Goal: Information Seeking & Learning: Learn about a topic

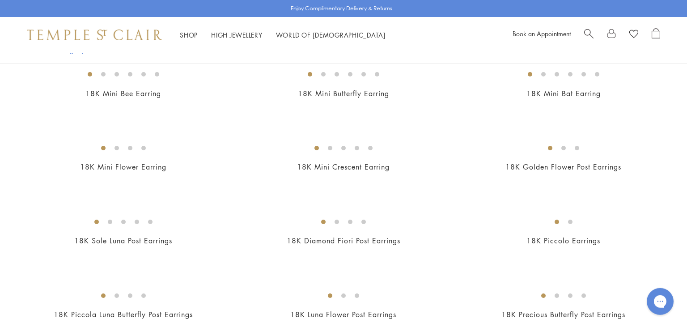
click at [586, 33] on span "Search" at bounding box center [589, 32] width 9 height 9
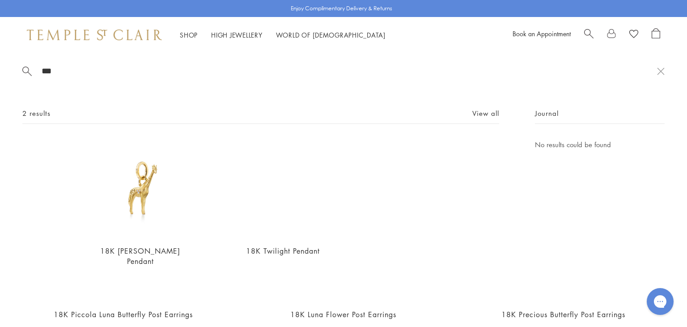
type input "***"
click at [267, 195] on img at bounding box center [283, 188] width 98 height 98
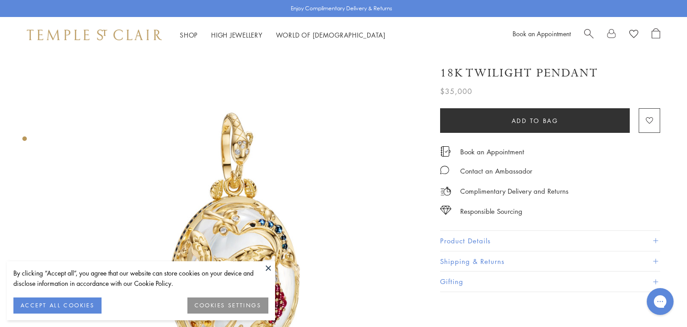
click at [267, 268] on button at bounding box center [268, 267] width 13 height 13
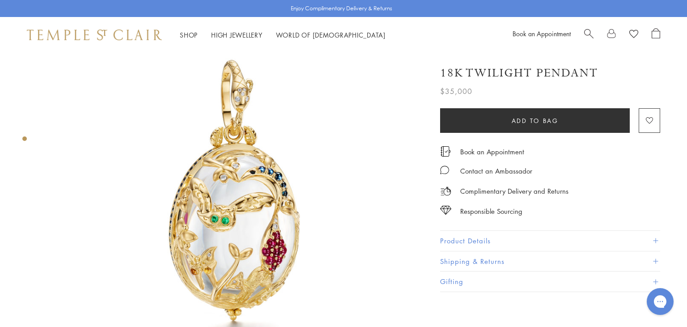
scroll to position [63, 0]
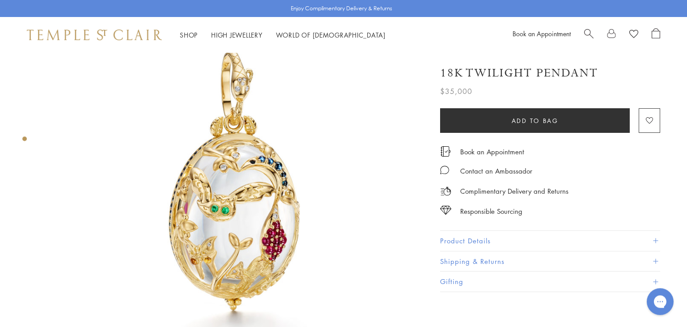
click at [495, 242] on button "Product Details" at bounding box center [550, 241] width 220 height 20
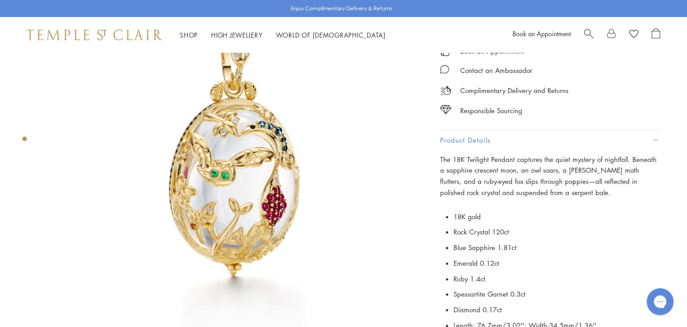
scroll to position [95, 0]
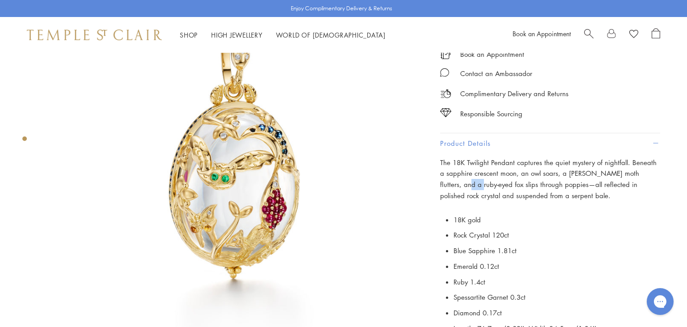
drag, startPoint x: 441, startPoint y: 182, endPoint x: 454, endPoint y: 184, distance: 12.7
click at [454, 184] on span "The 18K Twilight Pendant captures the quiet mystery of nightfall. Beneath a sap…" at bounding box center [548, 179] width 217 height 42
click at [496, 191] on span "The 18K Twilight Pendant captures the quiet mystery of nightfall. Beneath a sap…" at bounding box center [548, 179] width 217 height 42
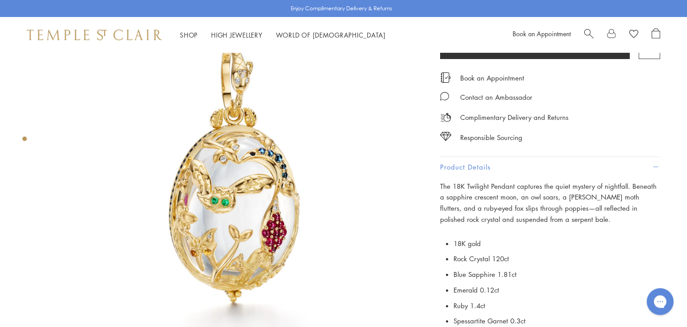
scroll to position [64, 0]
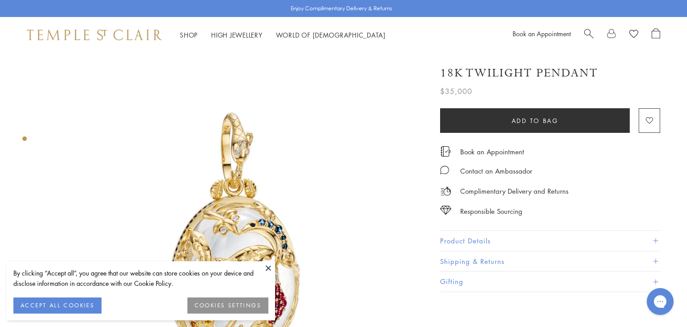
click at [269, 269] on button at bounding box center [268, 267] width 13 height 13
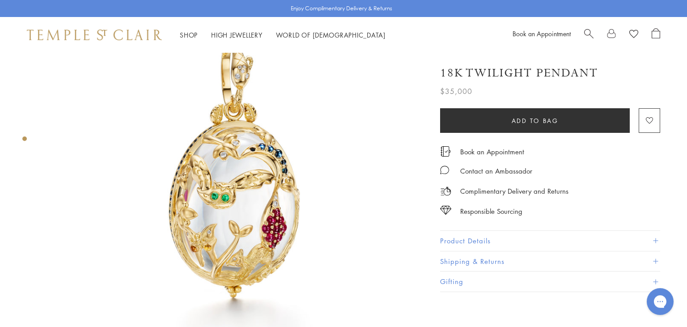
scroll to position [93, 0]
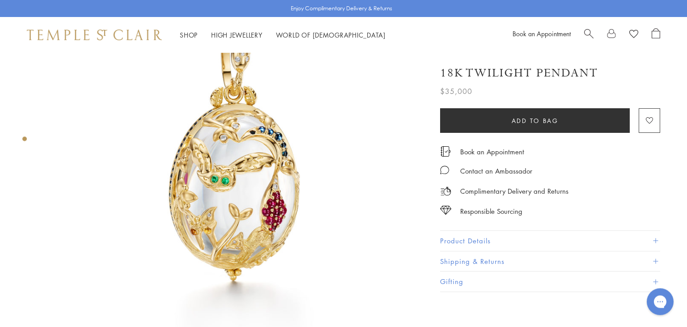
click at [244, 201] on img at bounding box center [236, 151] width 383 height 383
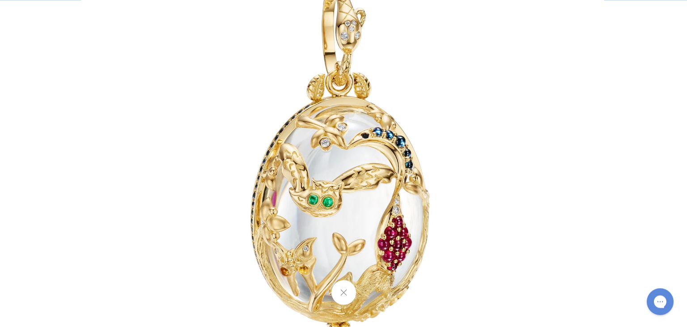
drag, startPoint x: 369, startPoint y: 226, endPoint x: 367, endPoint y: 186, distance: 40.3
click at [367, 186] on img at bounding box center [343, 162] width 524 height 524
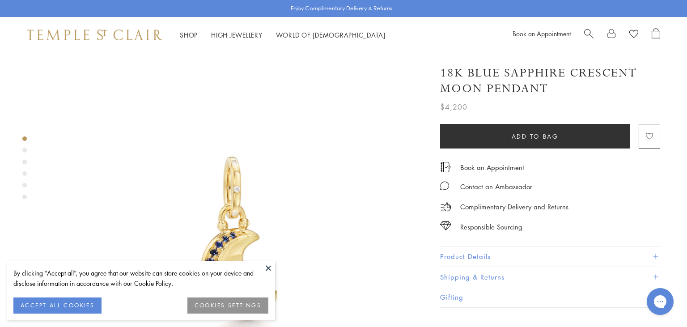
click at [266, 266] on button at bounding box center [268, 267] width 13 height 13
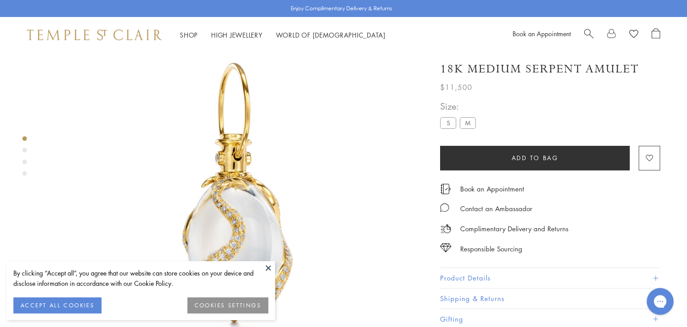
scroll to position [53, 0]
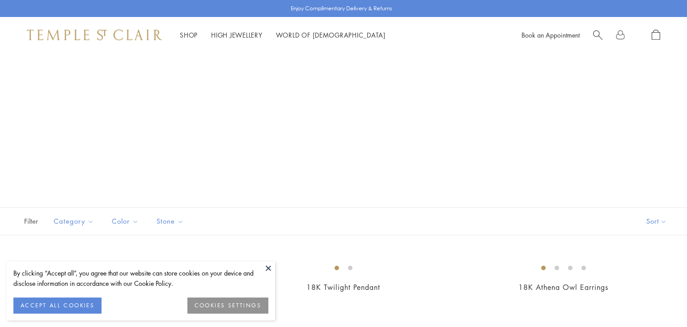
scroll to position [188, 0]
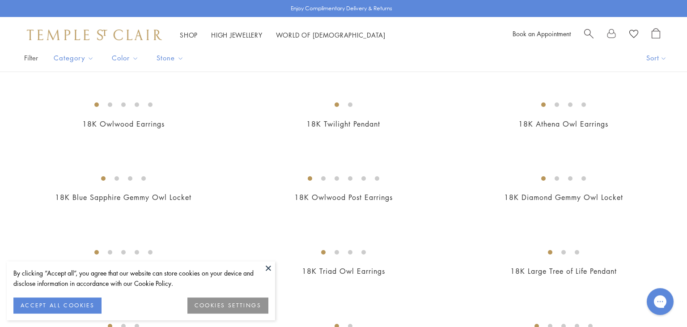
click at [269, 271] on button at bounding box center [268, 267] width 13 height 13
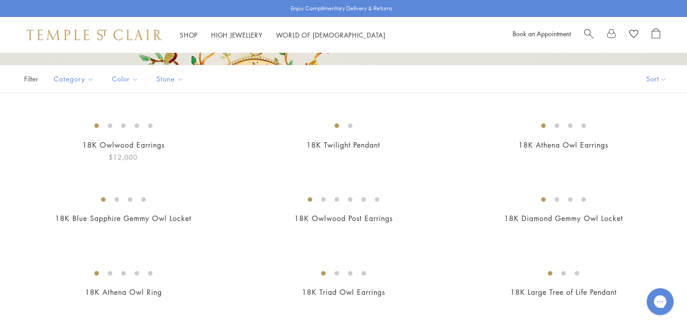
scroll to position [0, 0]
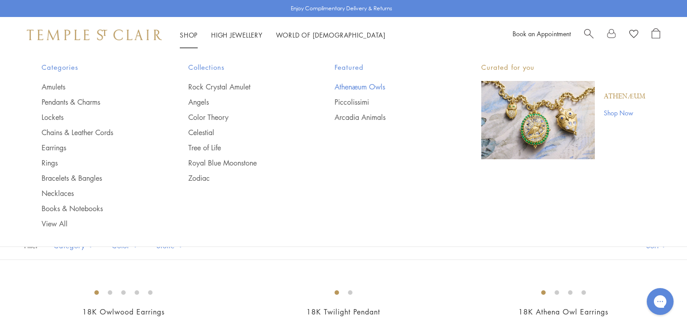
click at [350, 86] on link "Athenæum Owls" at bounding box center [390, 87] width 111 height 10
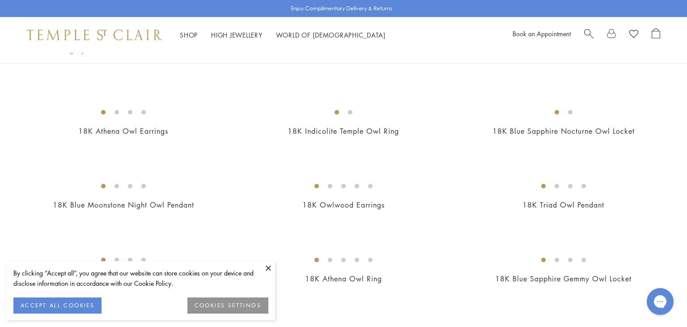
click at [269, 271] on button at bounding box center [268, 267] width 13 height 13
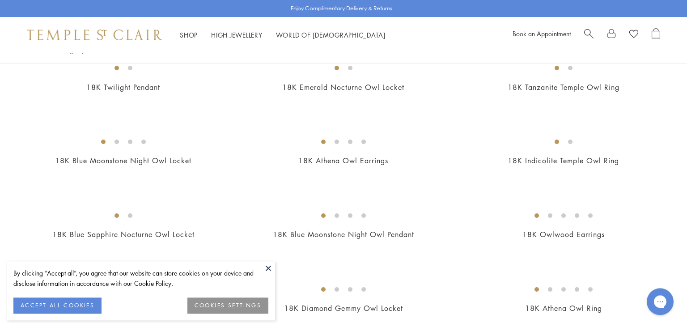
click at [267, 266] on button at bounding box center [268, 267] width 13 height 13
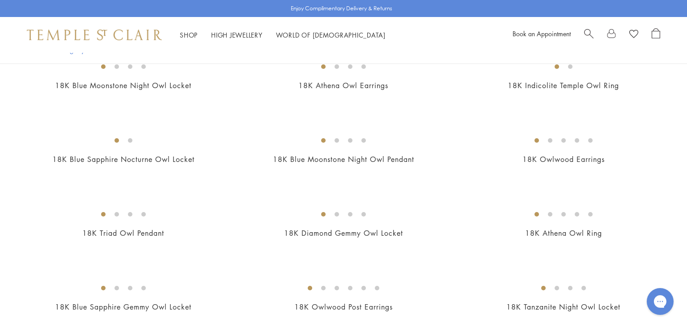
scroll to position [307, 0]
